Goal: Task Accomplishment & Management: Manage account settings

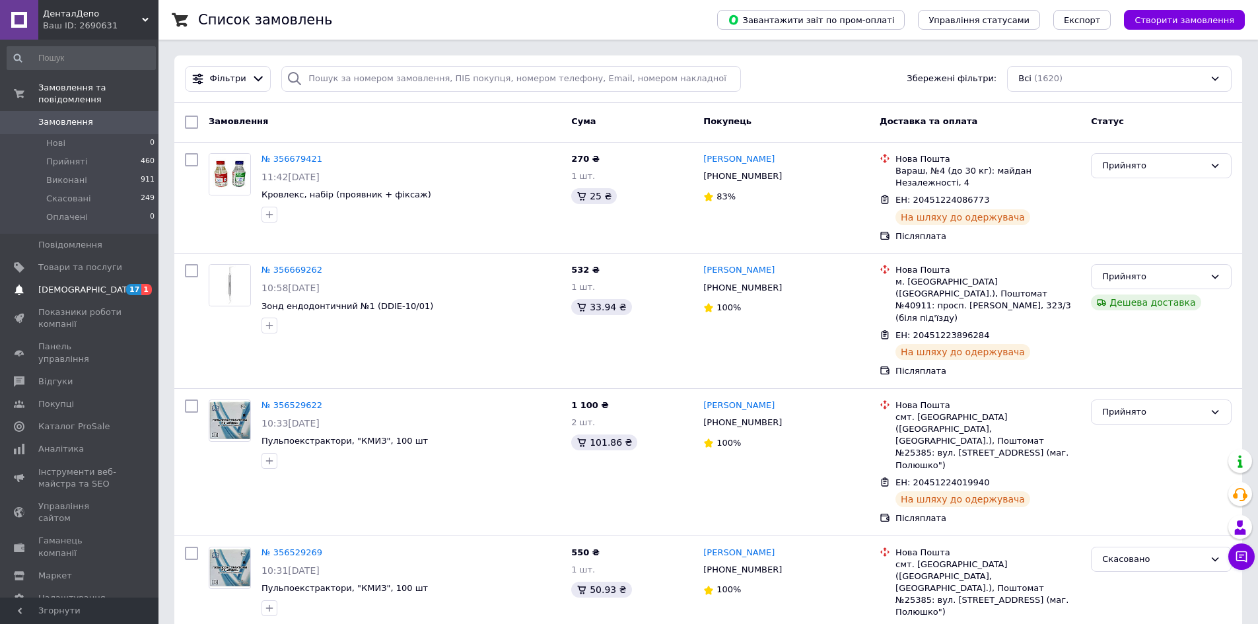
click at [145, 284] on span "1" at bounding box center [146, 289] width 11 height 11
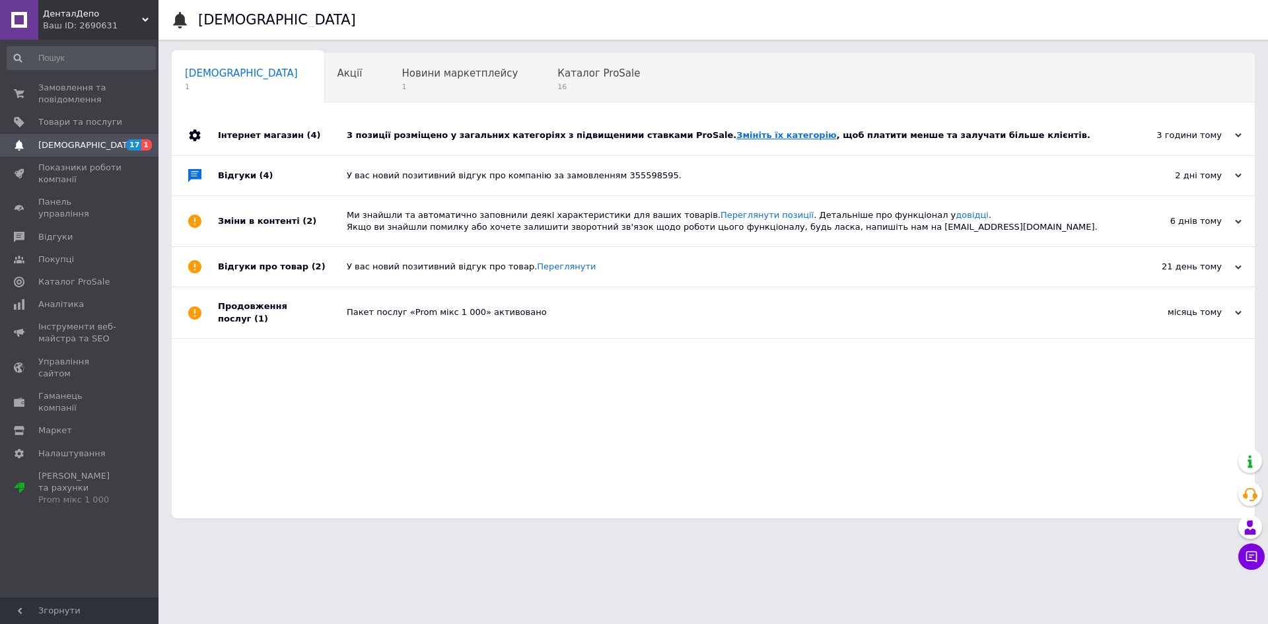
click at [736, 139] on link "Змініть їх категорію" at bounding box center [786, 135] width 100 height 10
